Goal: Task Accomplishment & Management: Manage account settings

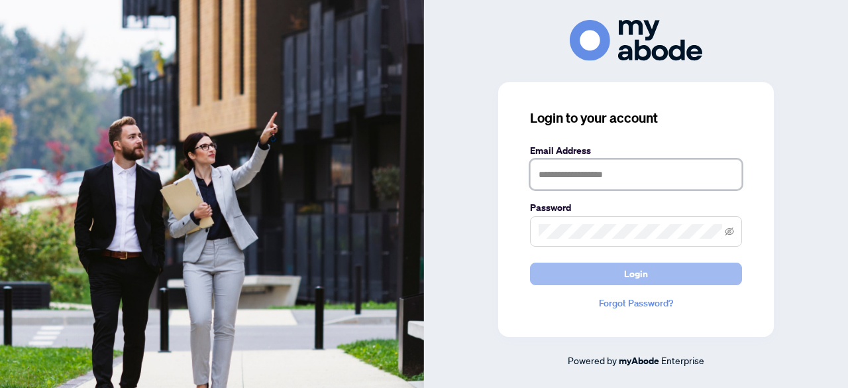
type input "**********"
click at [657, 270] on button "Login" at bounding box center [636, 273] width 212 height 23
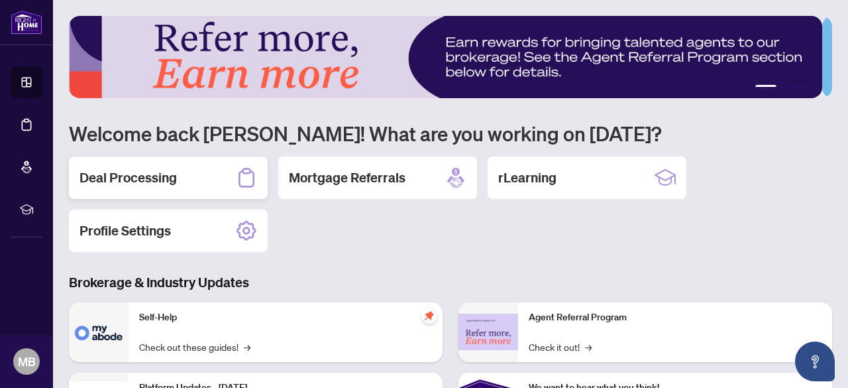
click at [128, 177] on h2 "Deal Processing" at bounding box center [128, 177] width 97 height 19
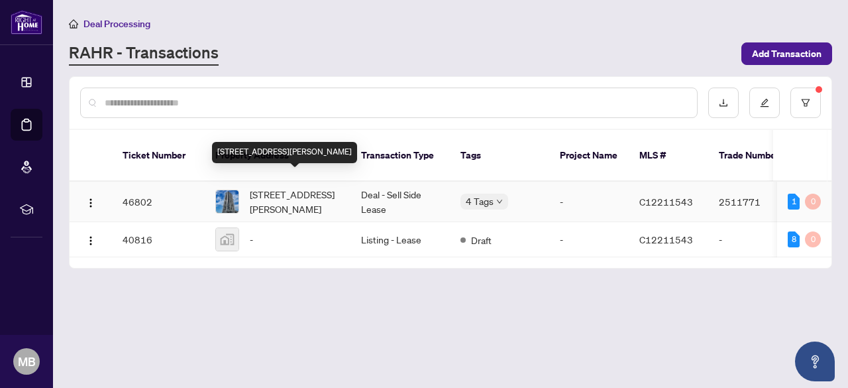
click at [273, 187] on span "[STREET_ADDRESS][PERSON_NAME]" at bounding box center [295, 201] width 90 height 29
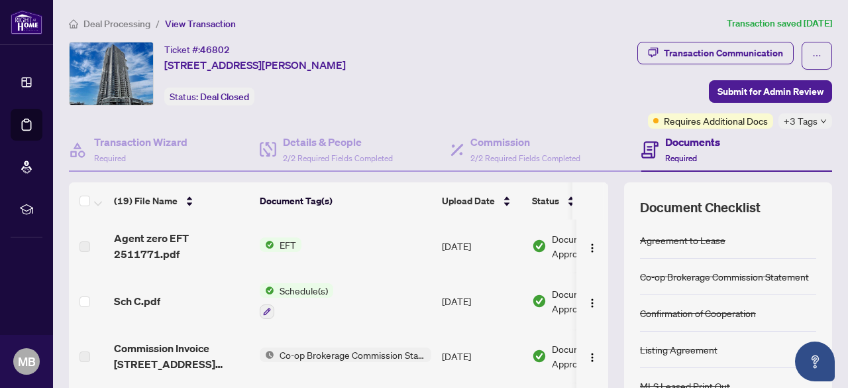
click at [276, 241] on span "EFT" at bounding box center [287, 244] width 27 height 15
click at [543, 239] on img at bounding box center [539, 246] width 15 height 15
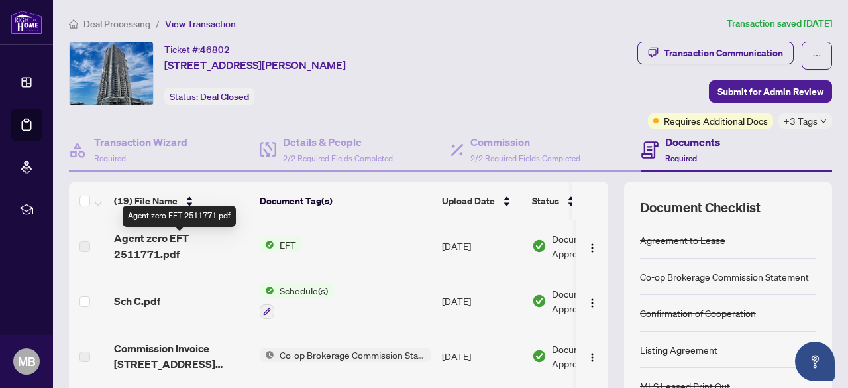
click at [130, 242] on span "Agent zero EFT 2511771.pdf" at bounding box center [181, 246] width 135 height 32
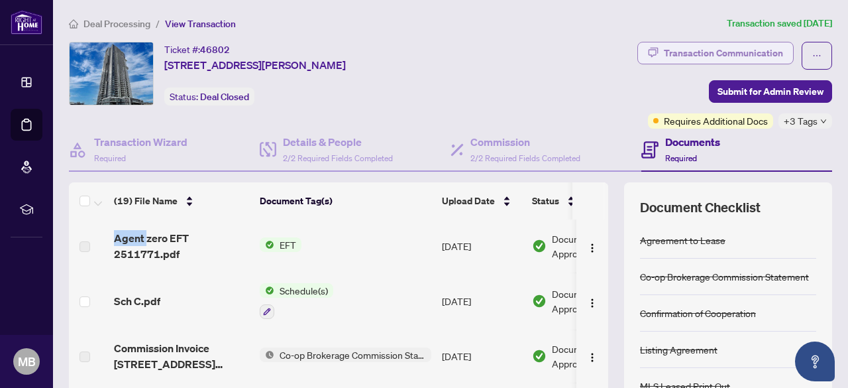
click at [701, 54] on div "Transaction Communication" at bounding box center [723, 52] width 119 height 21
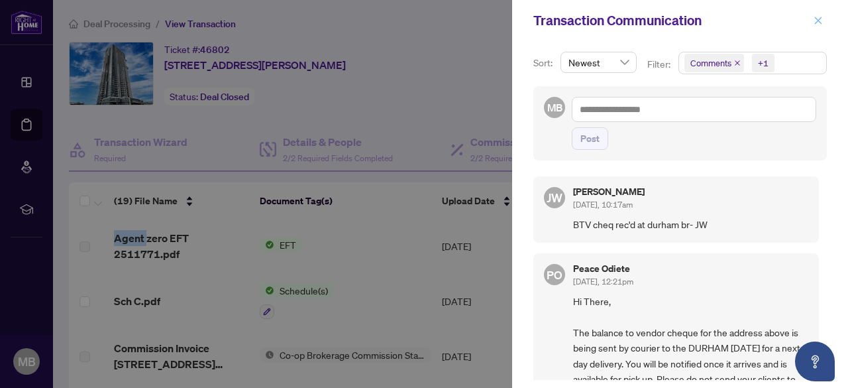
click at [819, 20] on icon "close" at bounding box center [818, 20] width 7 height 7
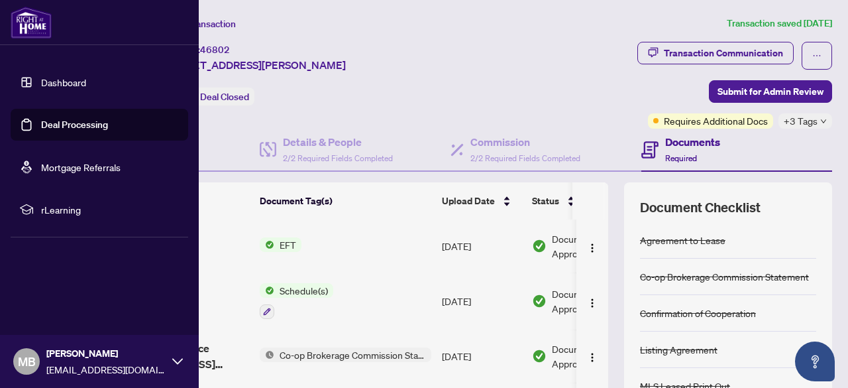
click at [60, 87] on link "Dashboard" at bounding box center [63, 82] width 45 height 12
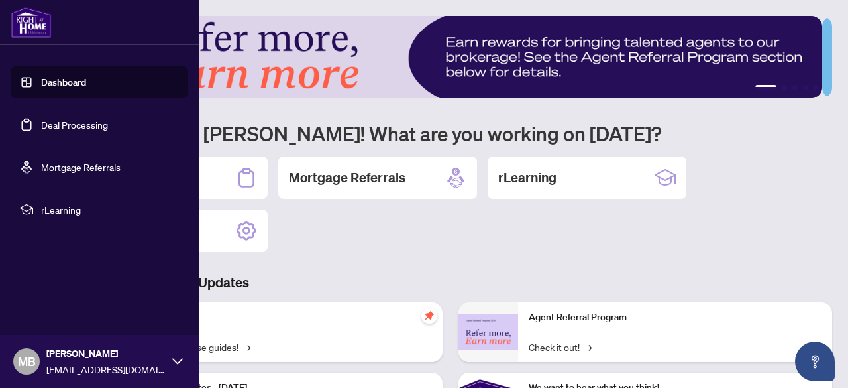
click at [77, 129] on link "Deal Processing" at bounding box center [74, 125] width 67 height 12
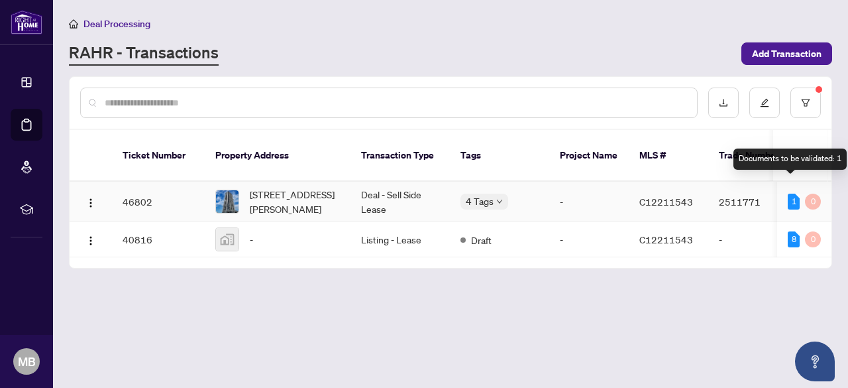
click at [789, 194] on div "1" at bounding box center [794, 202] width 12 height 16
